Goal: Browse casually: Explore the website without a specific task or goal

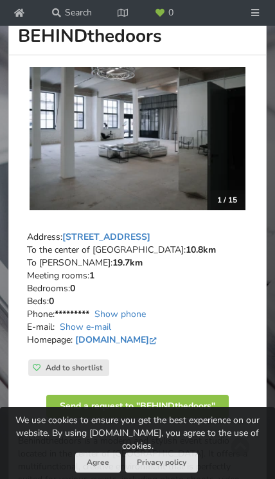
scroll to position [137, 0]
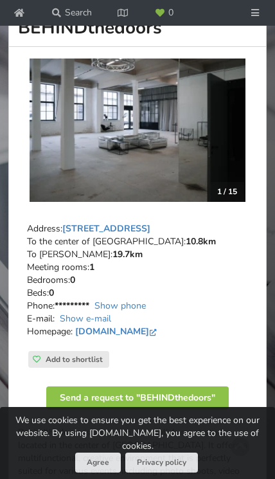
click at [218, 166] on img at bounding box center [138, 130] width 216 height 144
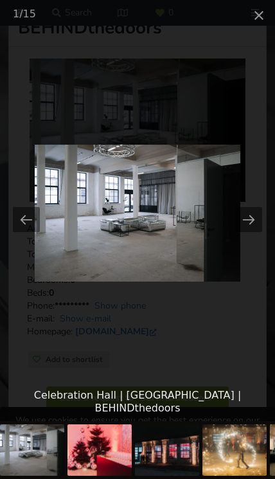
click at [247, 232] on button "Next slide" at bounding box center [248, 219] width 27 height 25
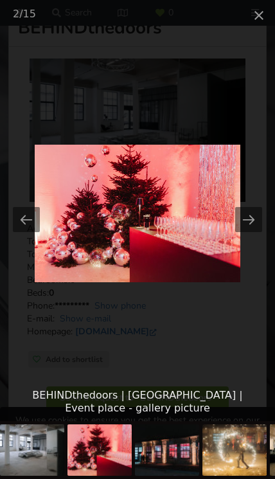
click at [247, 232] on button "Next slide" at bounding box center [248, 219] width 27 height 25
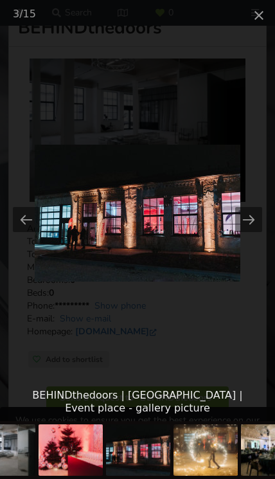
click at [253, 232] on button "Next slide" at bounding box center [248, 219] width 27 height 25
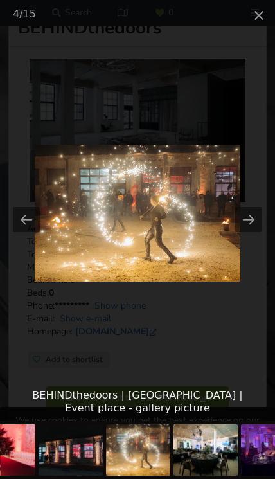
click at [25, 232] on button "Previous slide" at bounding box center [26, 219] width 27 height 25
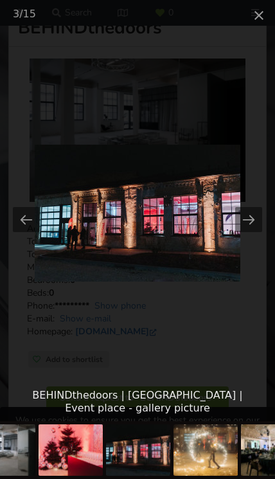
click at [253, 232] on button "Next slide" at bounding box center [248, 219] width 27 height 25
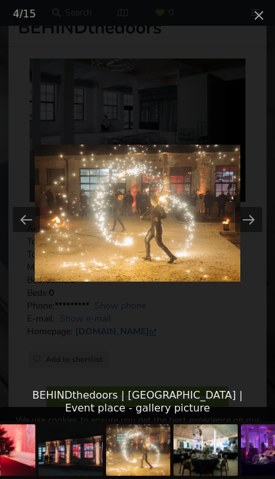
click at [246, 232] on button "Next slide" at bounding box center [248, 219] width 27 height 25
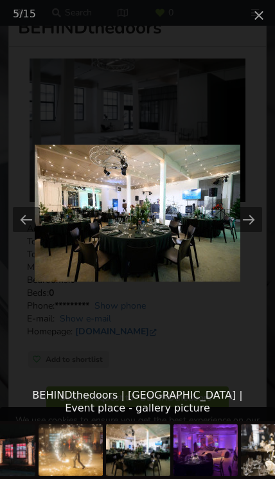
click at [244, 232] on button "Next slide" at bounding box center [248, 219] width 27 height 25
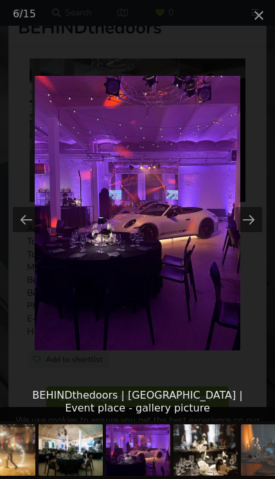
click at [254, 232] on button "Next slide" at bounding box center [248, 219] width 27 height 25
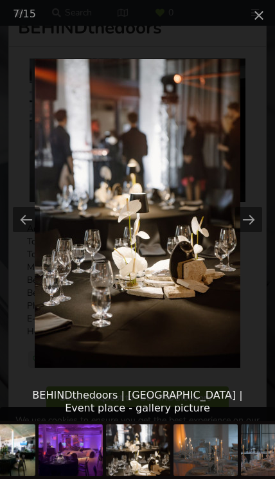
click at [249, 232] on button "Next slide" at bounding box center [248, 219] width 27 height 25
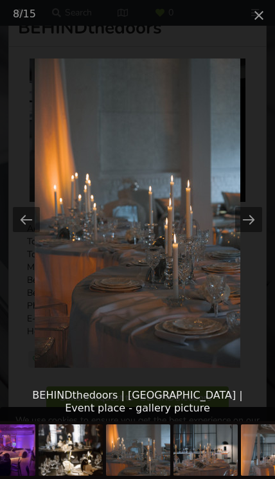
click at [254, 232] on button "Next slide" at bounding box center [248, 219] width 27 height 25
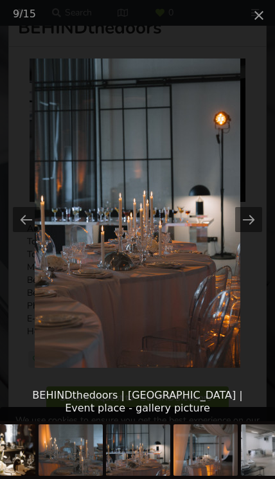
click at [252, 232] on button "Next slide" at bounding box center [248, 219] width 27 height 25
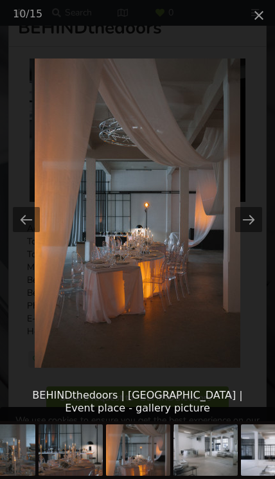
click at [252, 232] on button "Next slide" at bounding box center [248, 219] width 27 height 25
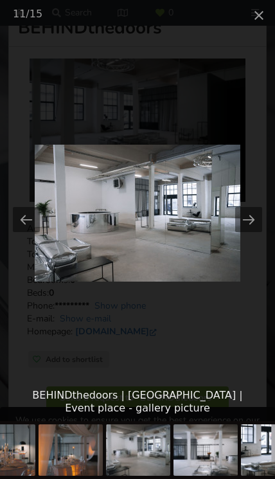
click at [252, 232] on button "Next slide" at bounding box center [248, 219] width 27 height 25
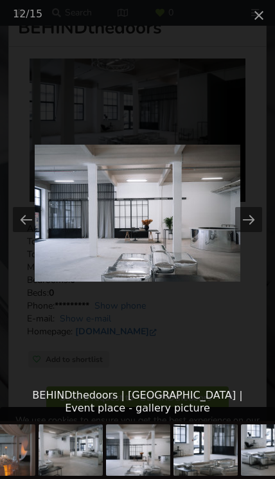
click at [261, 13] on button "Close gallery" at bounding box center [259, 15] width 32 height 30
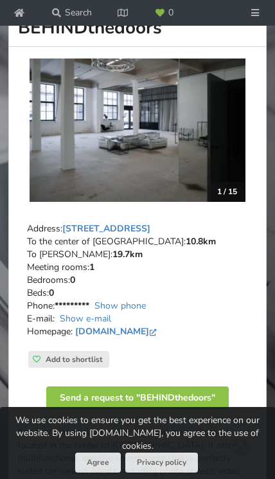
click at [256, 16] on icon at bounding box center [254, 12] width 11 height 9
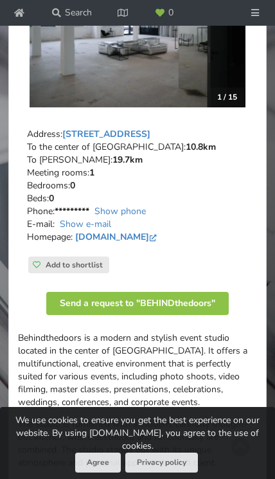
scroll to position [203, 0]
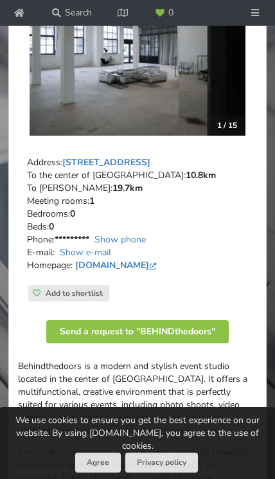
click at [99, 472] on button "Agree" at bounding box center [98, 462] width 46 height 20
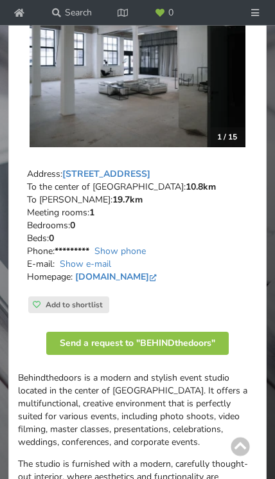
scroll to position [186, 0]
